Goal: Information Seeking & Learning: Check status

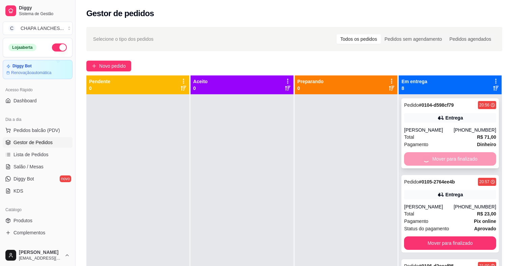
scroll to position [34, 0]
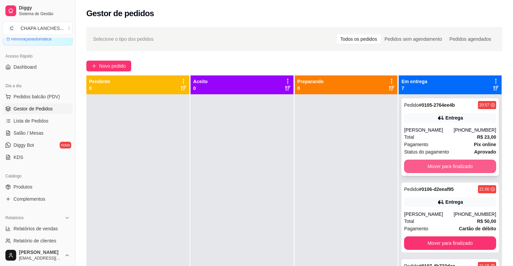
click at [417, 168] on button "Mover para finalizado" at bounding box center [450, 166] width 92 height 13
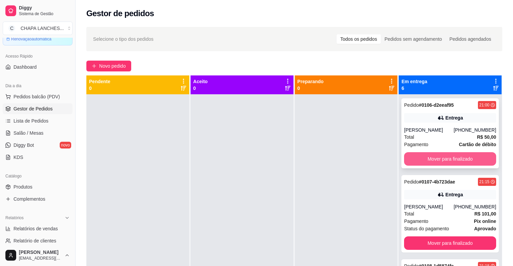
click at [418, 163] on button "Mover para finalizado" at bounding box center [450, 158] width 92 height 13
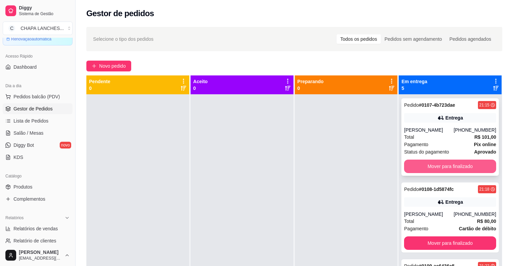
click at [418, 162] on button "Mover para finalizado" at bounding box center [450, 166] width 92 height 13
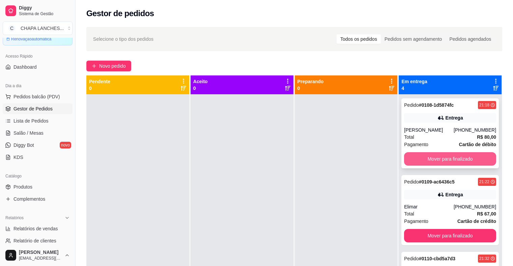
click at [417, 161] on button "Mover para finalizado" at bounding box center [450, 158] width 92 height 13
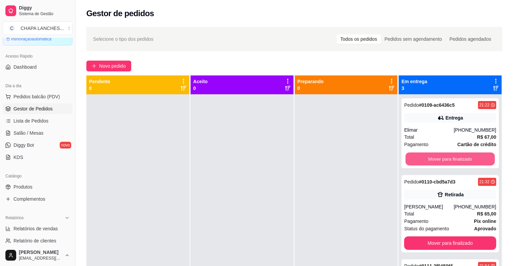
click at [417, 161] on button "Mover para finalizado" at bounding box center [449, 159] width 89 height 13
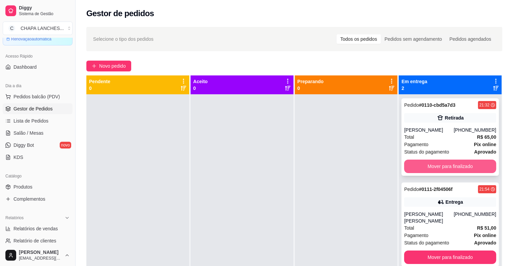
click at [417, 165] on button "Mover para finalizado" at bounding box center [450, 166] width 92 height 13
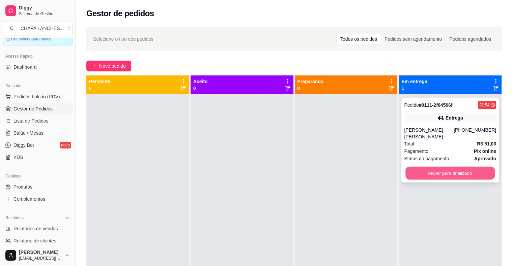
click at [412, 168] on button "Mover para finalizado" at bounding box center [449, 173] width 89 height 13
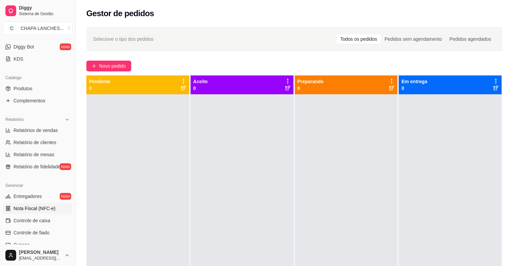
scroll to position [135, 0]
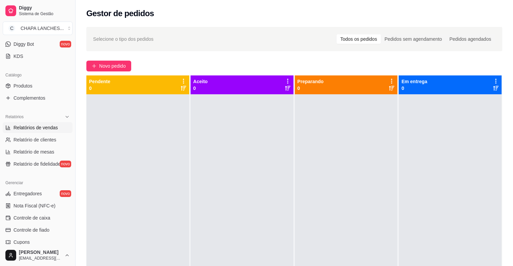
click at [42, 129] on span "Relatórios de vendas" at bounding box center [35, 127] width 45 height 7
select select "ALL"
select select "0"
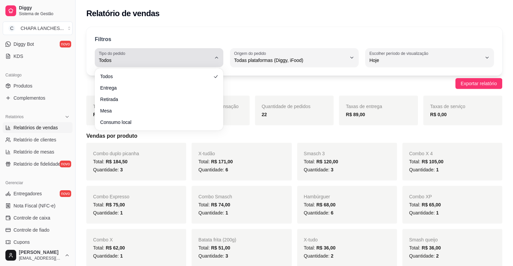
click at [167, 60] on span "Todos" at bounding box center [155, 60] width 112 height 7
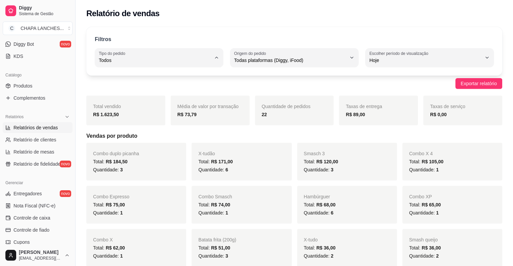
click at [140, 90] on span "Entrega" at bounding box center [155, 87] width 107 height 6
type input "DELIVERY"
select select "DELIVERY"
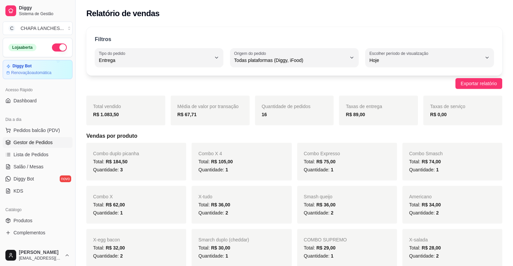
click at [38, 142] on span "Gestor de Pedidos" at bounding box center [32, 142] width 39 height 7
